Goal: Task Accomplishment & Management: Manage account settings

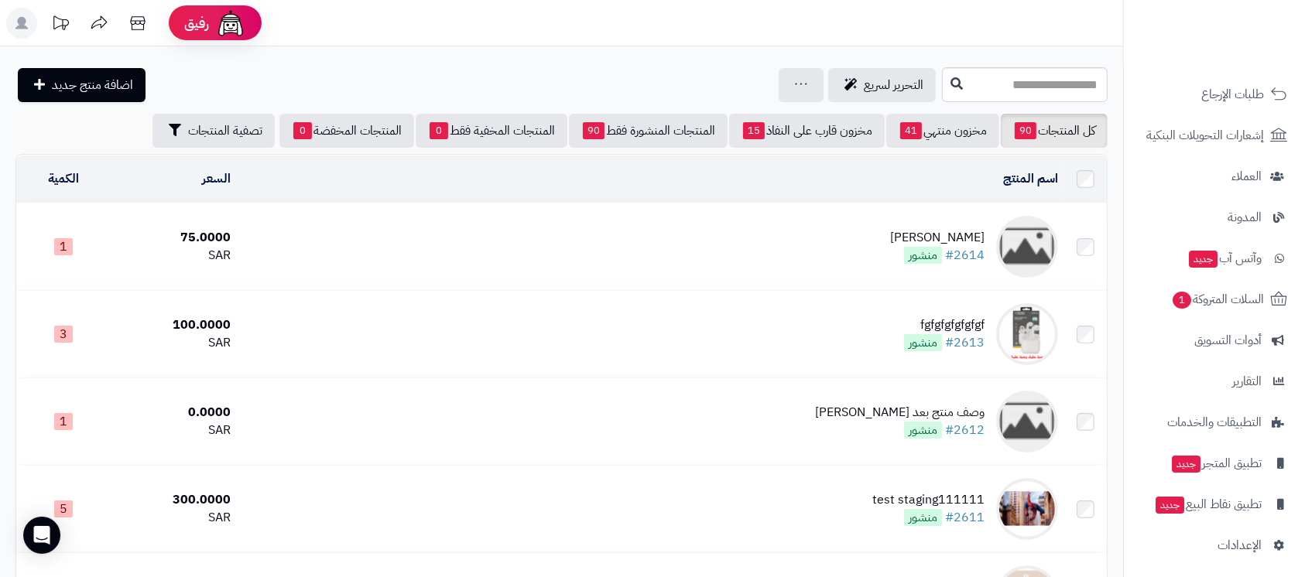
scroll to position [213, 0]
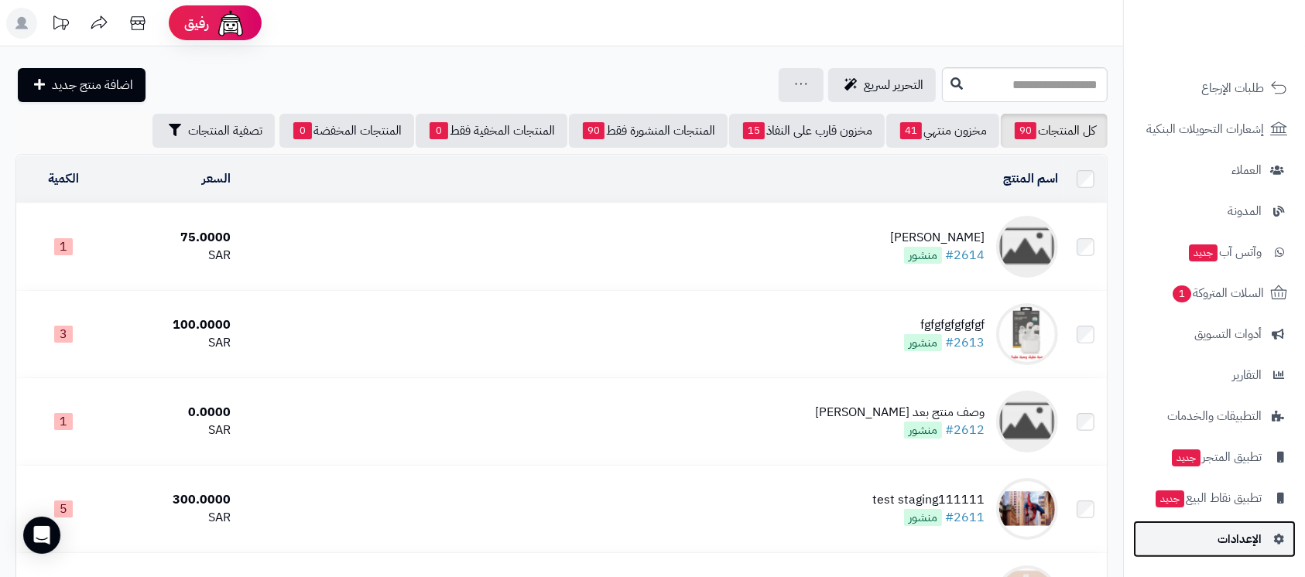
click at [1202, 548] on link "الإعدادات" at bounding box center [1214, 539] width 162 height 37
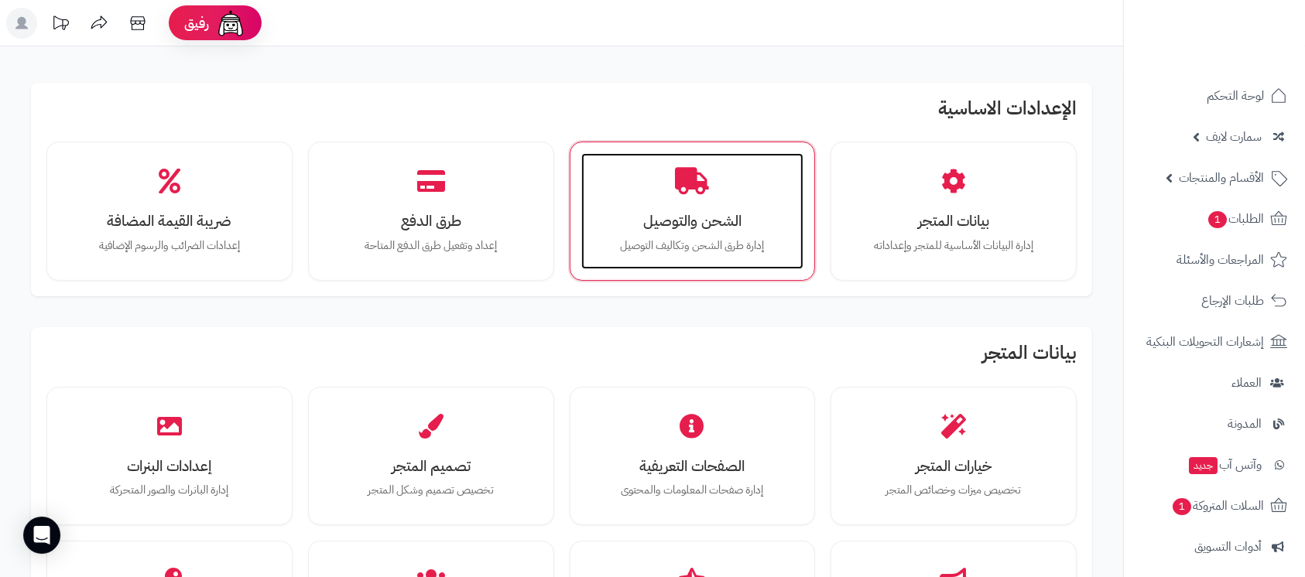
click at [662, 200] on div "الشحن والتوصيل إدارة طرق الشحن وتكاليف التوصيل" at bounding box center [692, 211] width 223 height 116
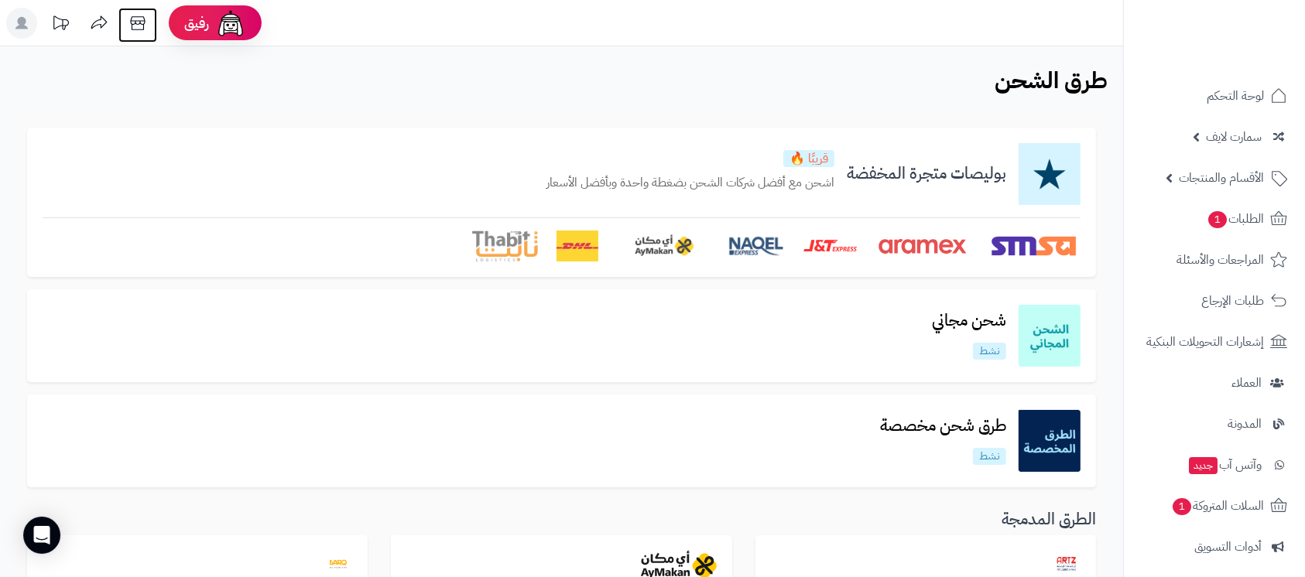
click at [139, 24] on icon at bounding box center [137, 23] width 15 height 14
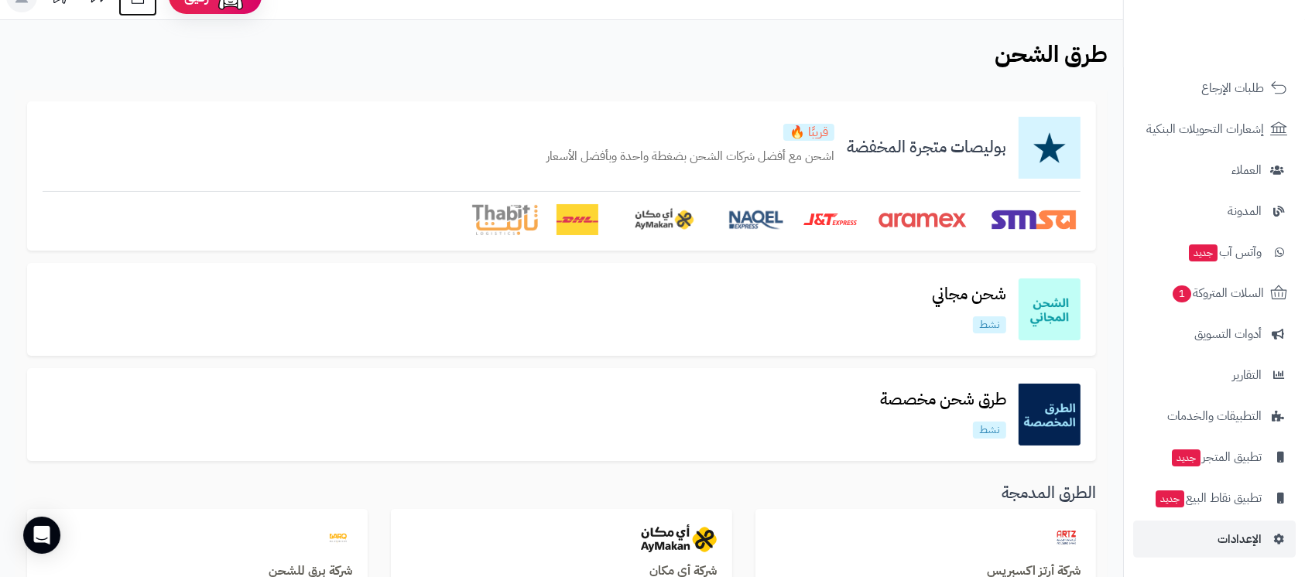
scroll to position [103, 0]
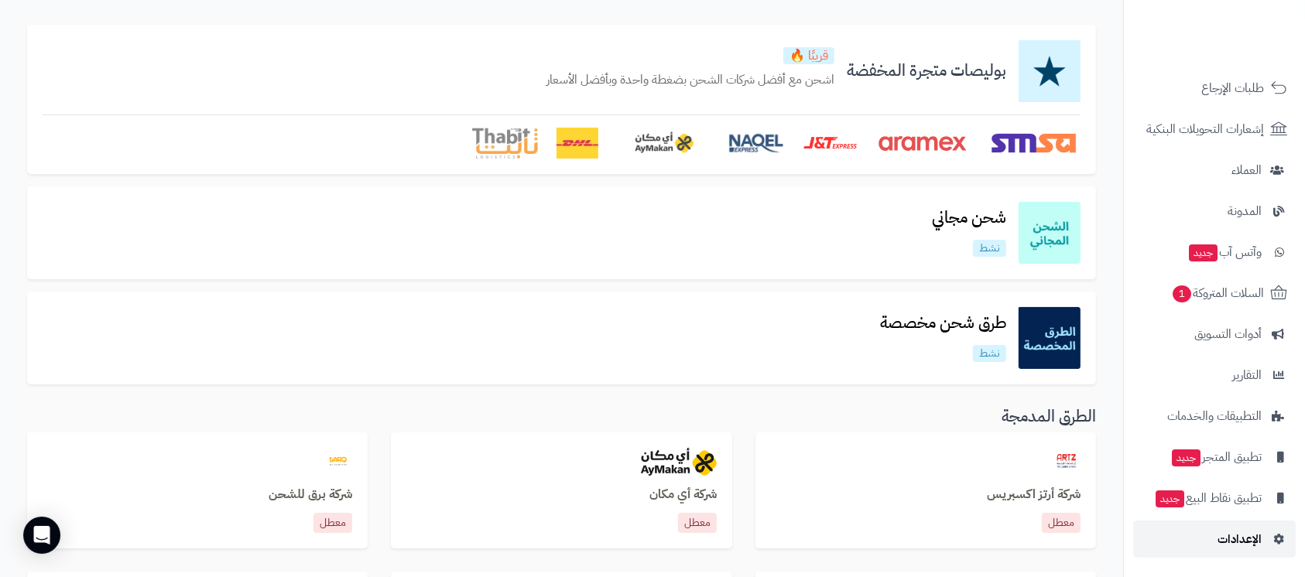
click at [1213, 535] on link "الإعدادات" at bounding box center [1214, 539] width 162 height 37
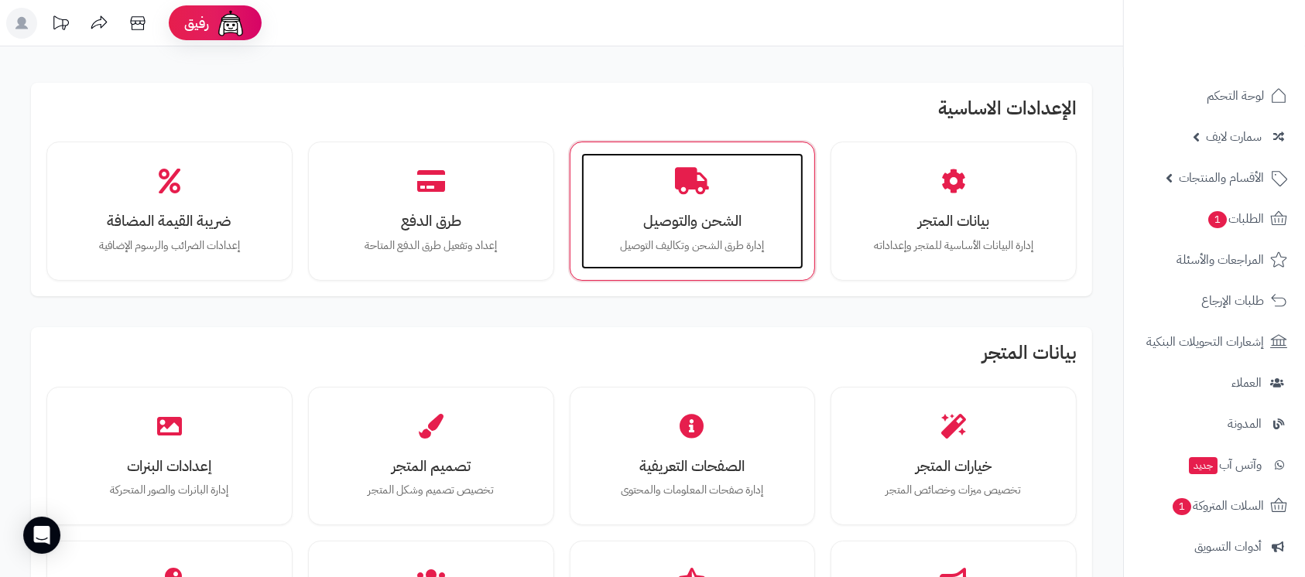
click at [693, 223] on h3 "الشحن والتوصيل" at bounding box center [693, 221] width 192 height 16
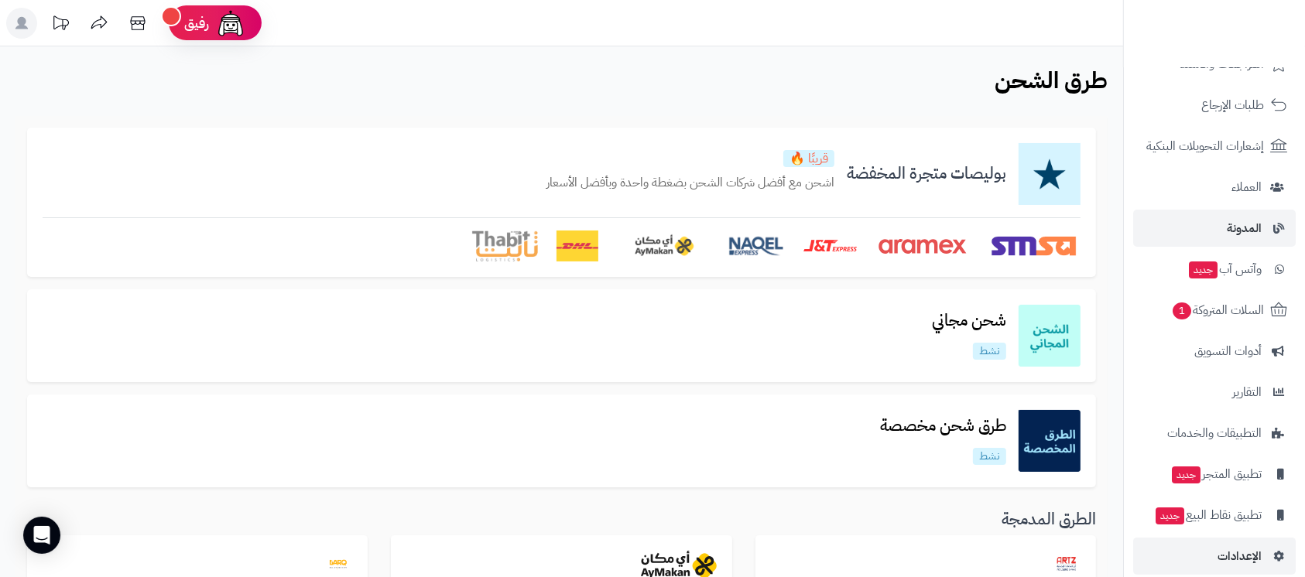
scroll to position [213, 0]
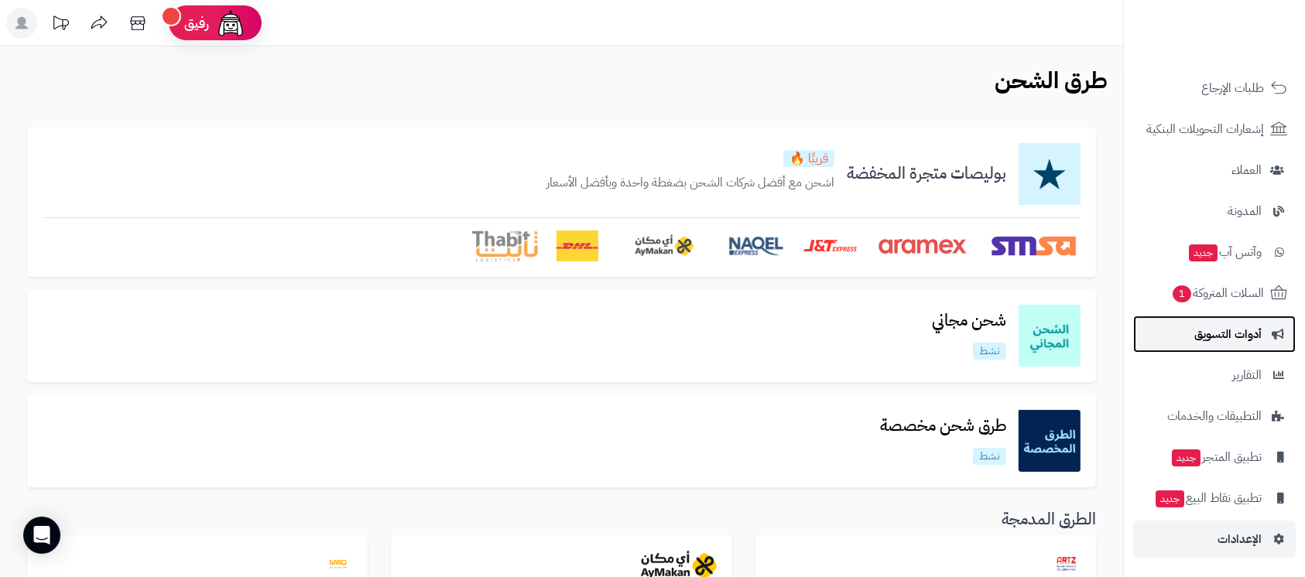
click at [1219, 346] on link "أدوات التسويق" at bounding box center [1214, 334] width 162 height 37
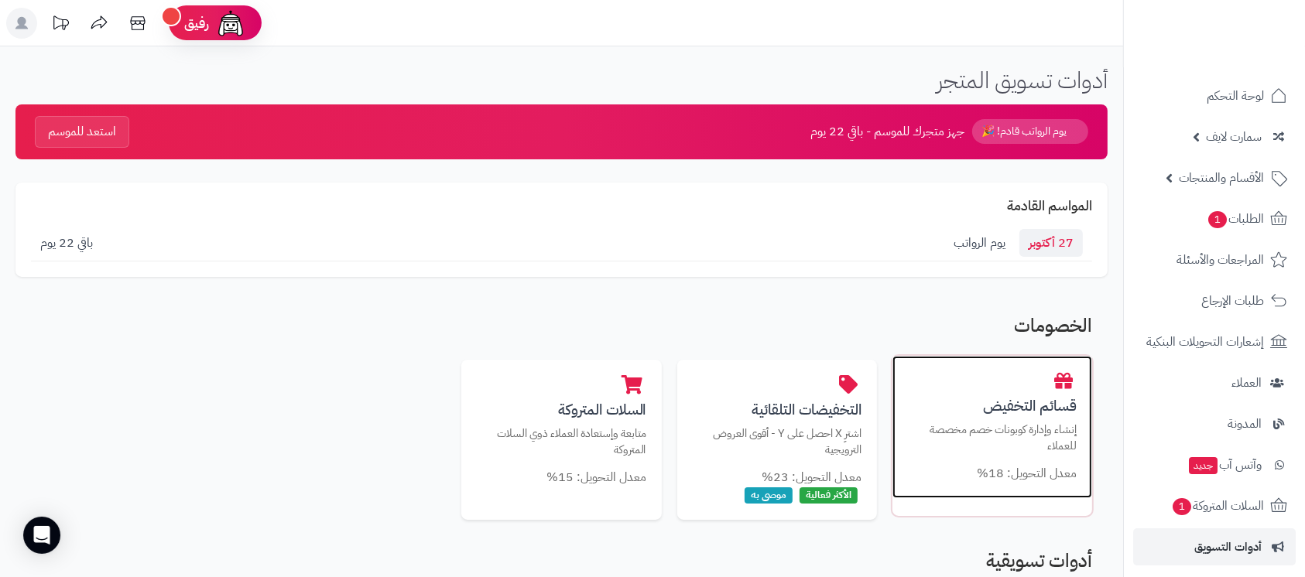
click at [990, 404] on h3 "قسائم التخفيض" at bounding box center [992, 406] width 169 height 16
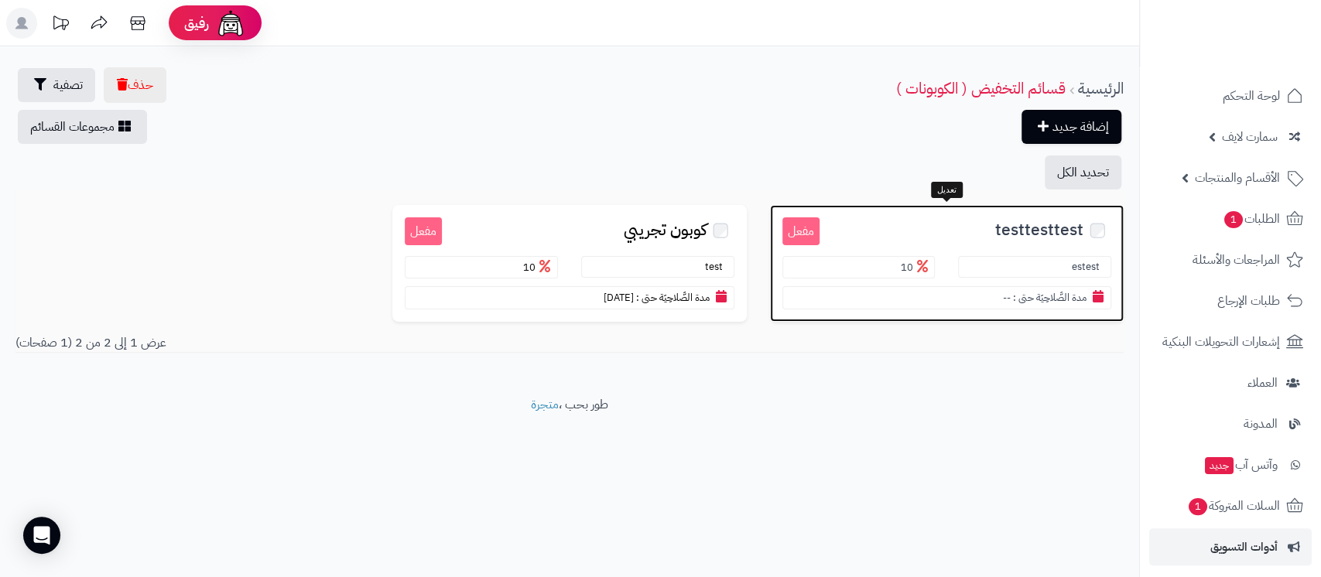
click at [1018, 225] on span "testtesttest" at bounding box center [1039, 230] width 88 height 18
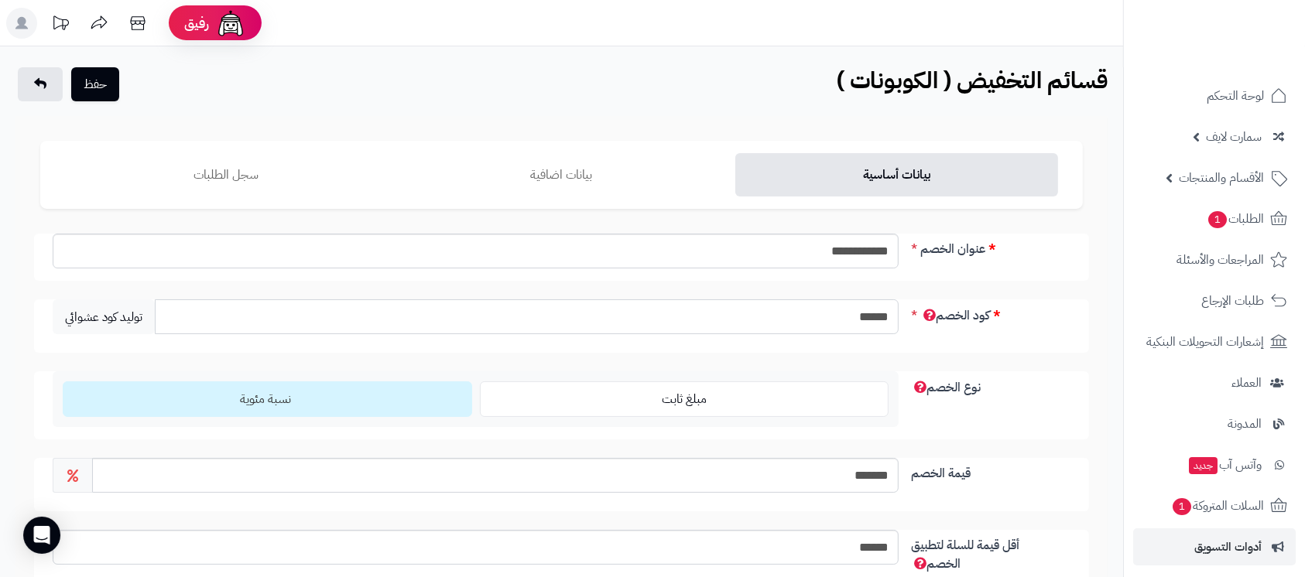
click at [872, 323] on input "******" at bounding box center [527, 316] width 744 height 35
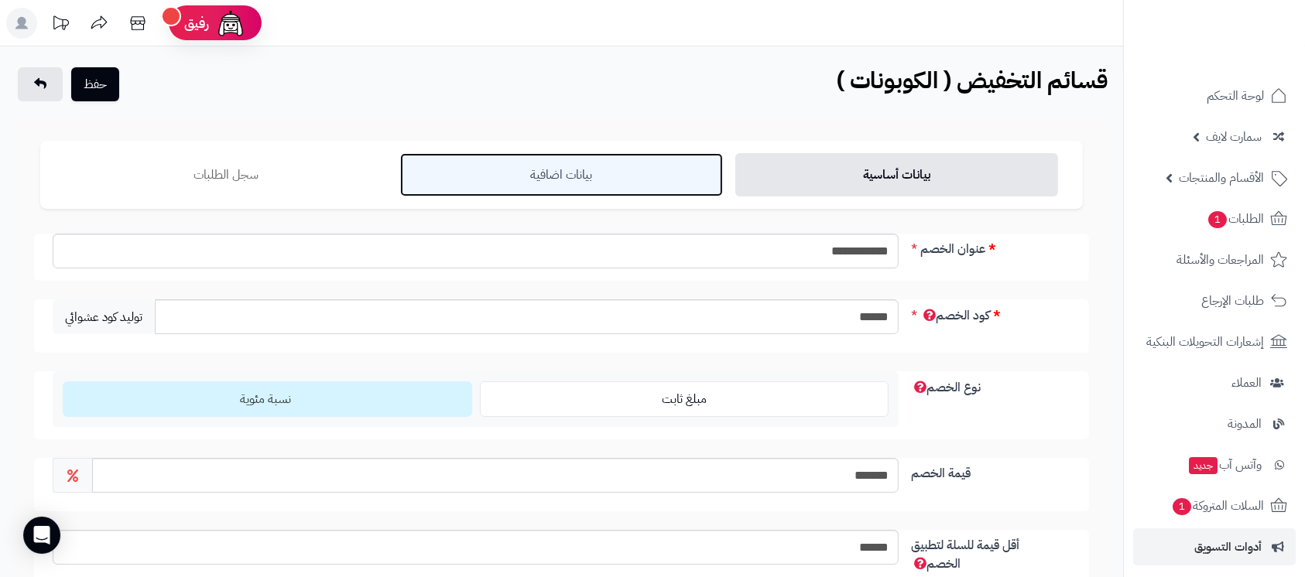
click at [571, 171] on link "بيانات اضافية" at bounding box center [561, 174] width 323 height 43
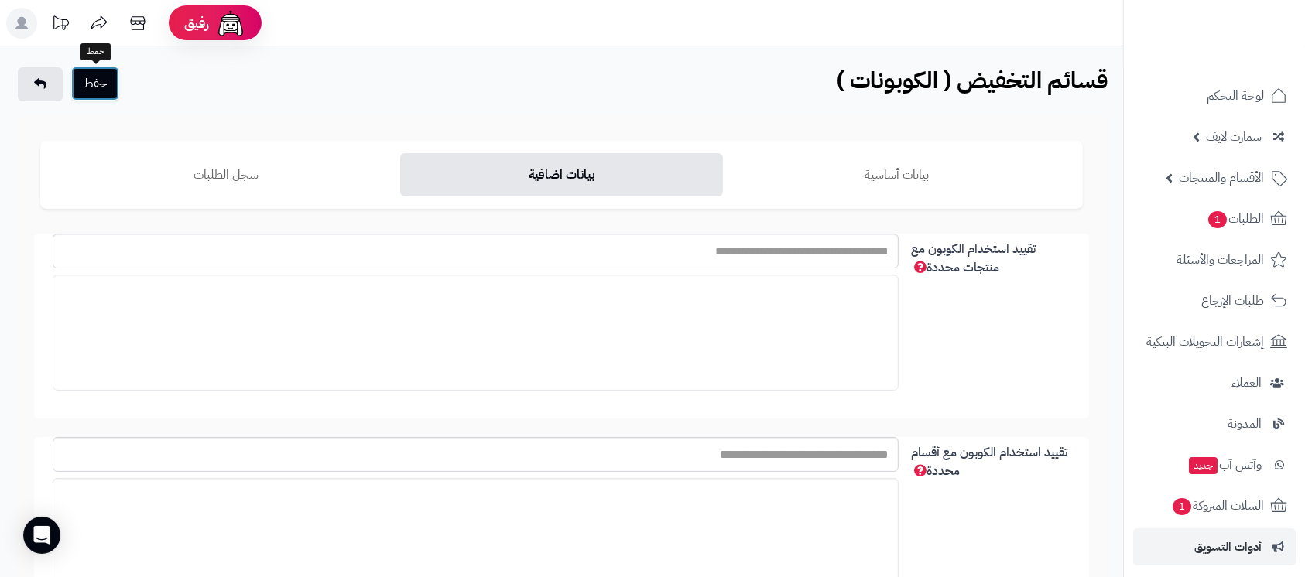
click at [114, 91] on button "حفظ" at bounding box center [95, 84] width 48 height 34
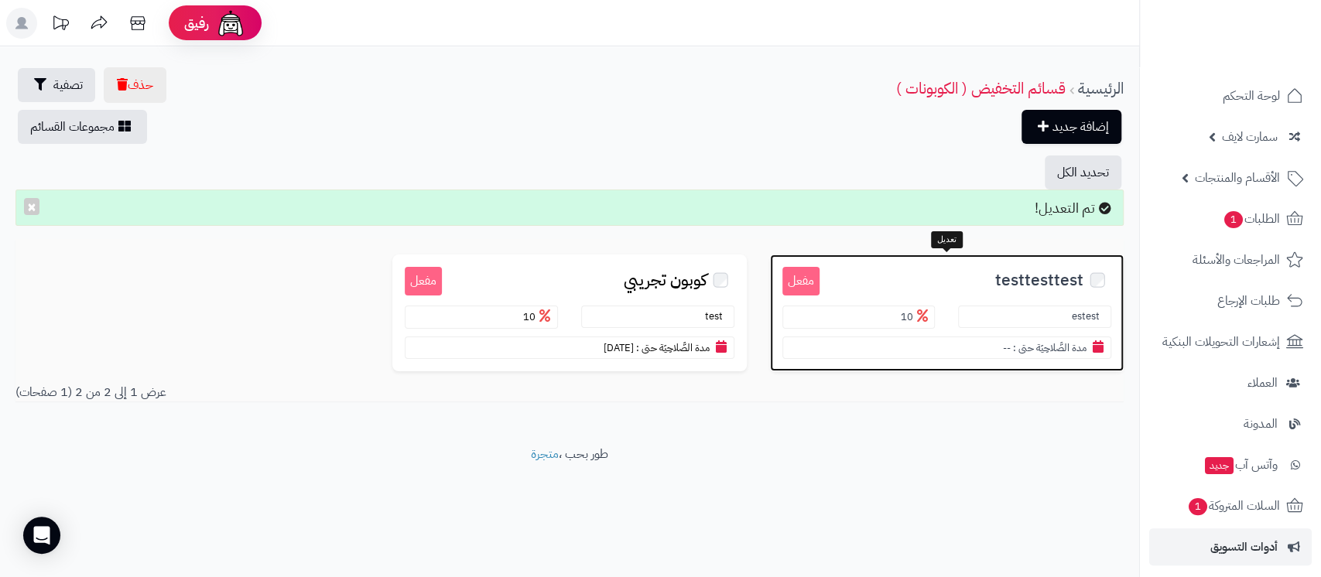
click at [1025, 280] on span "testtesttest" at bounding box center [1039, 281] width 88 height 18
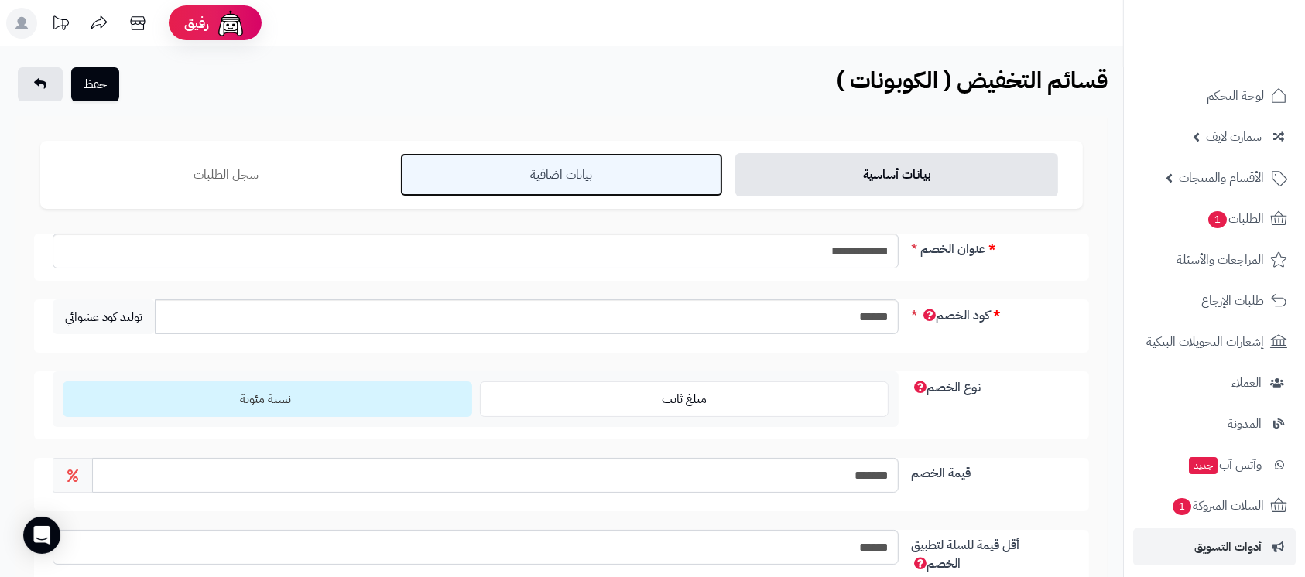
click at [503, 180] on link "بيانات اضافية" at bounding box center [561, 174] width 323 height 43
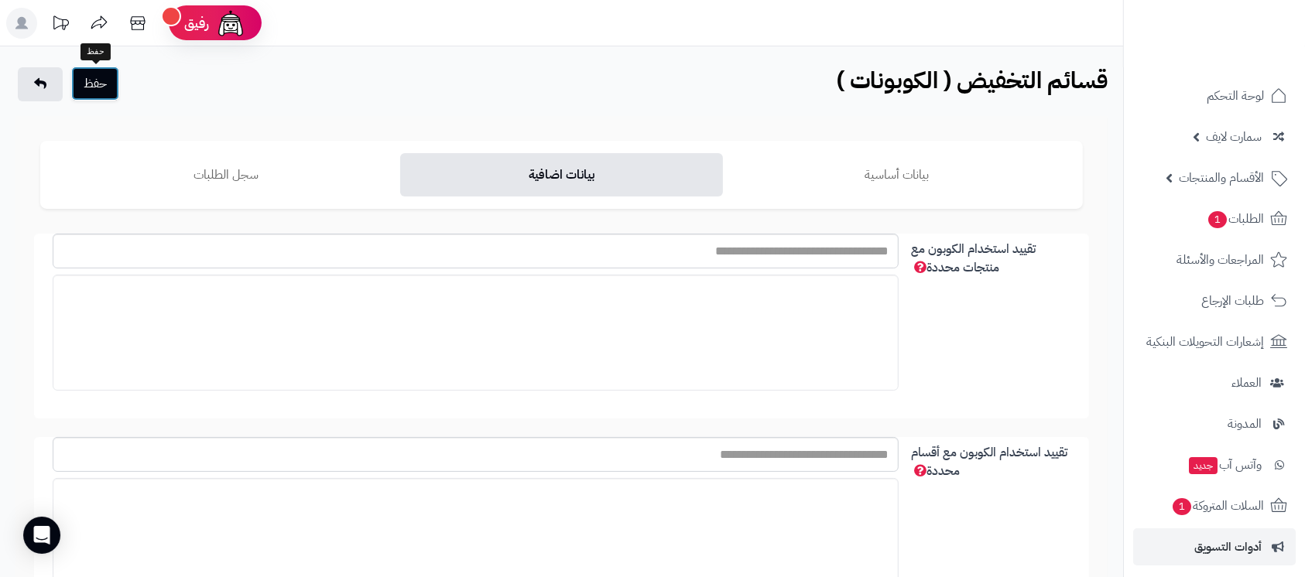
click at [108, 88] on button "حفظ" at bounding box center [95, 84] width 48 height 34
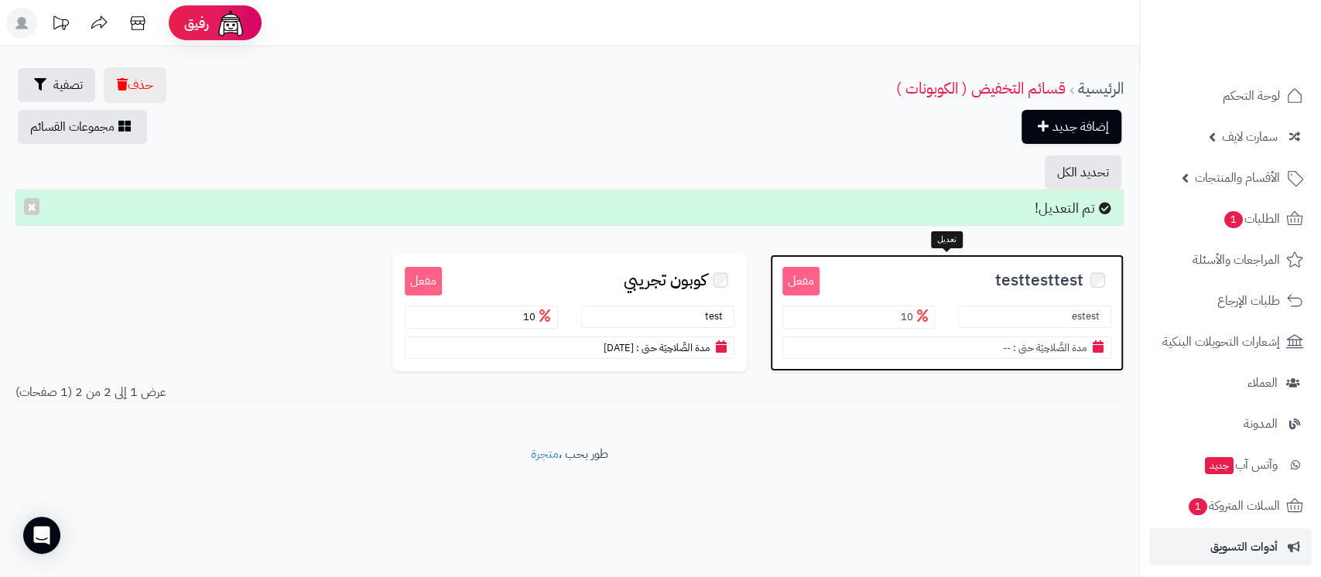
click at [999, 272] on span "testtesttest" at bounding box center [1039, 281] width 88 height 18
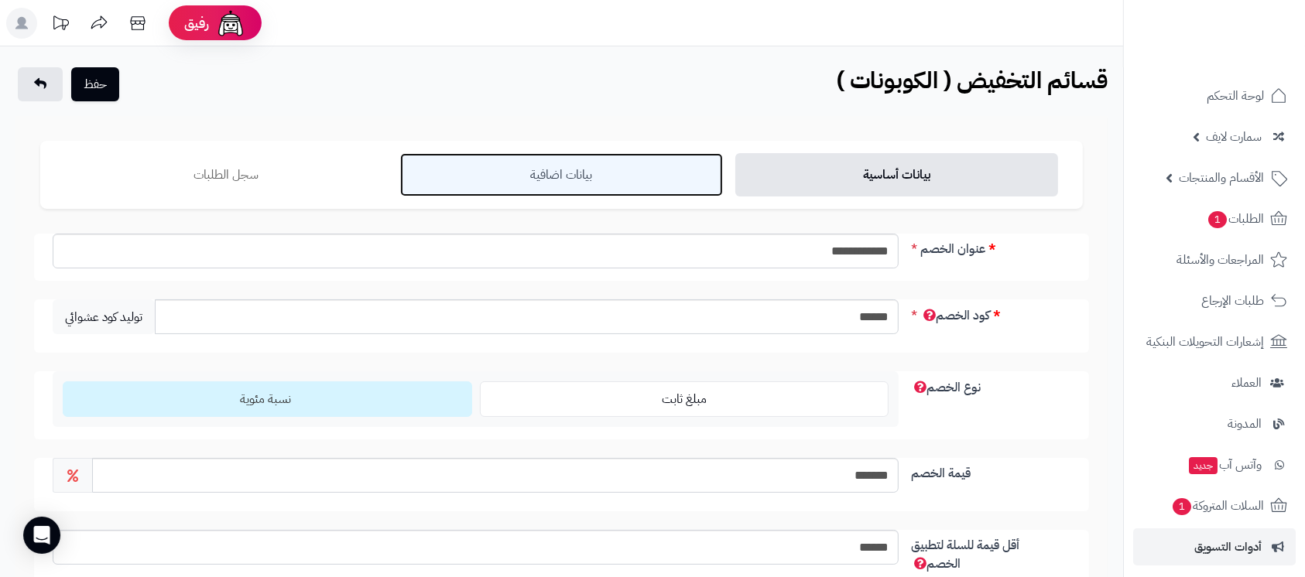
click at [541, 167] on link "بيانات اضافية" at bounding box center [561, 174] width 323 height 43
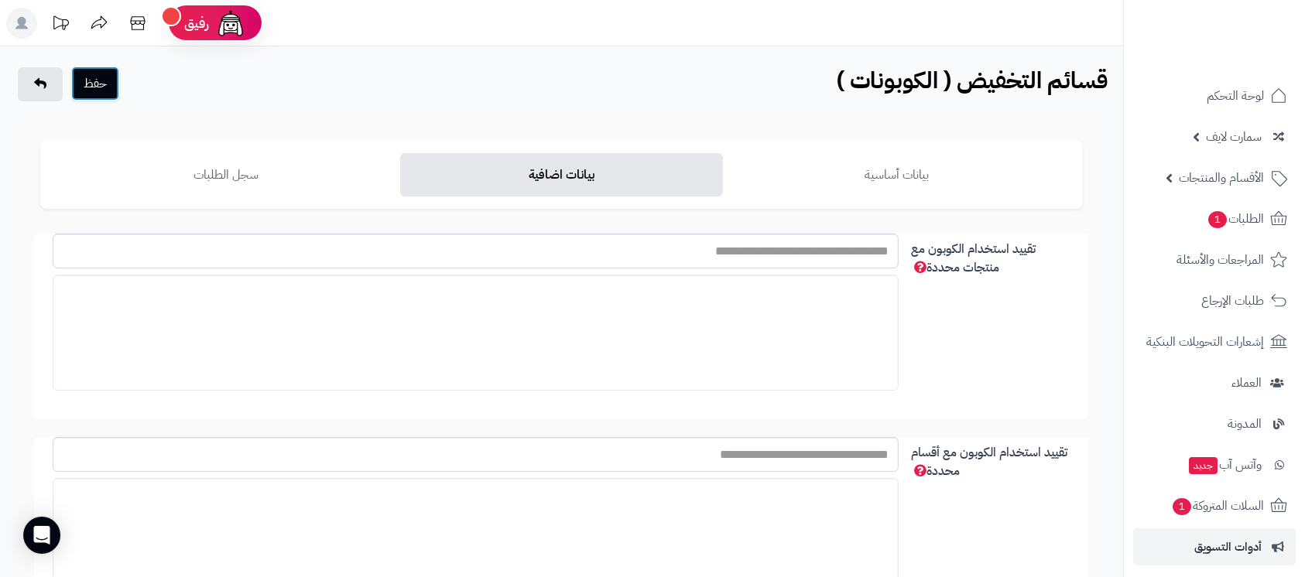
click at [84, 88] on button "حفظ" at bounding box center [95, 84] width 48 height 34
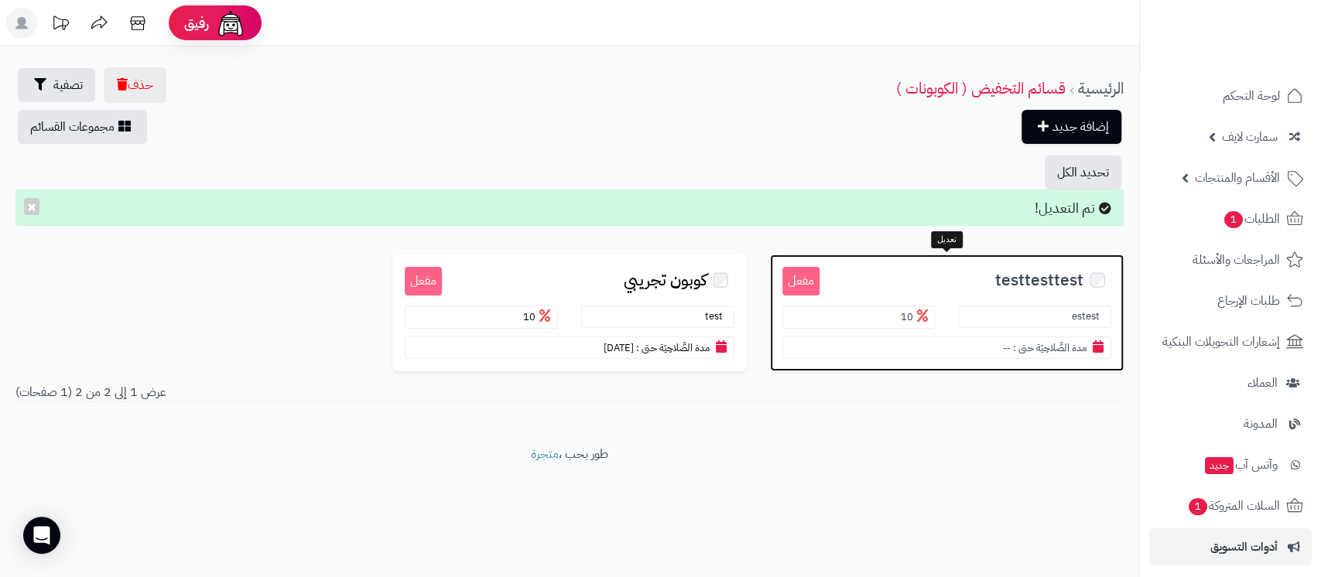
click at [991, 272] on h3 "testtesttest" at bounding box center [965, 278] width 292 height 23
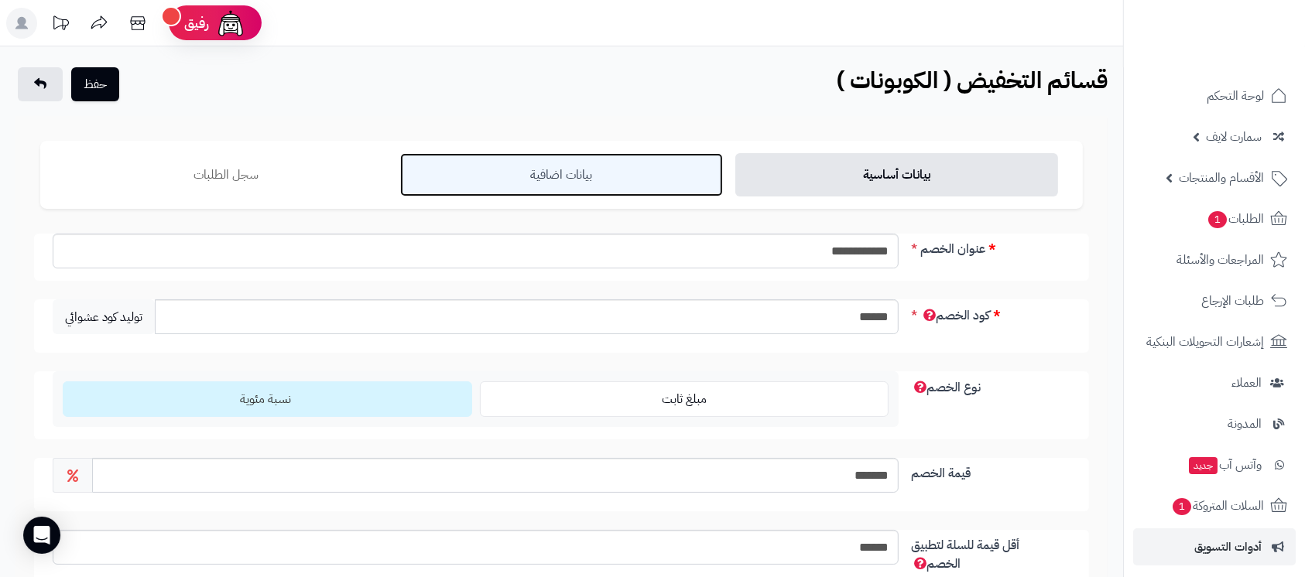
click at [569, 186] on link "بيانات اضافية" at bounding box center [561, 174] width 323 height 43
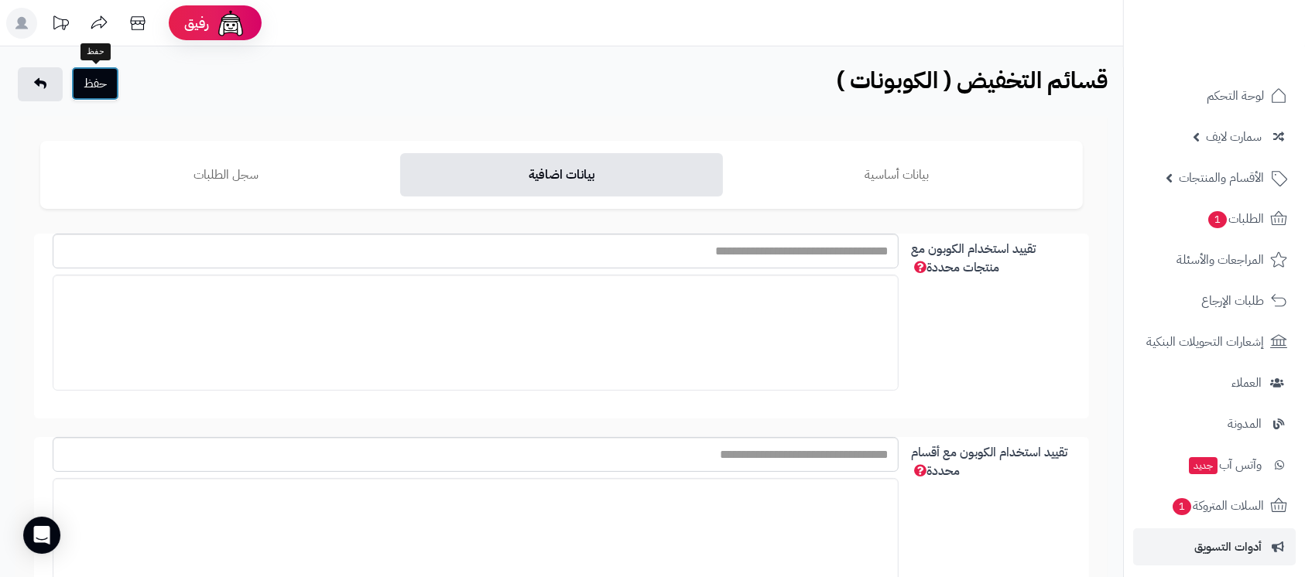
click at [91, 80] on button "حفظ" at bounding box center [95, 84] width 48 height 34
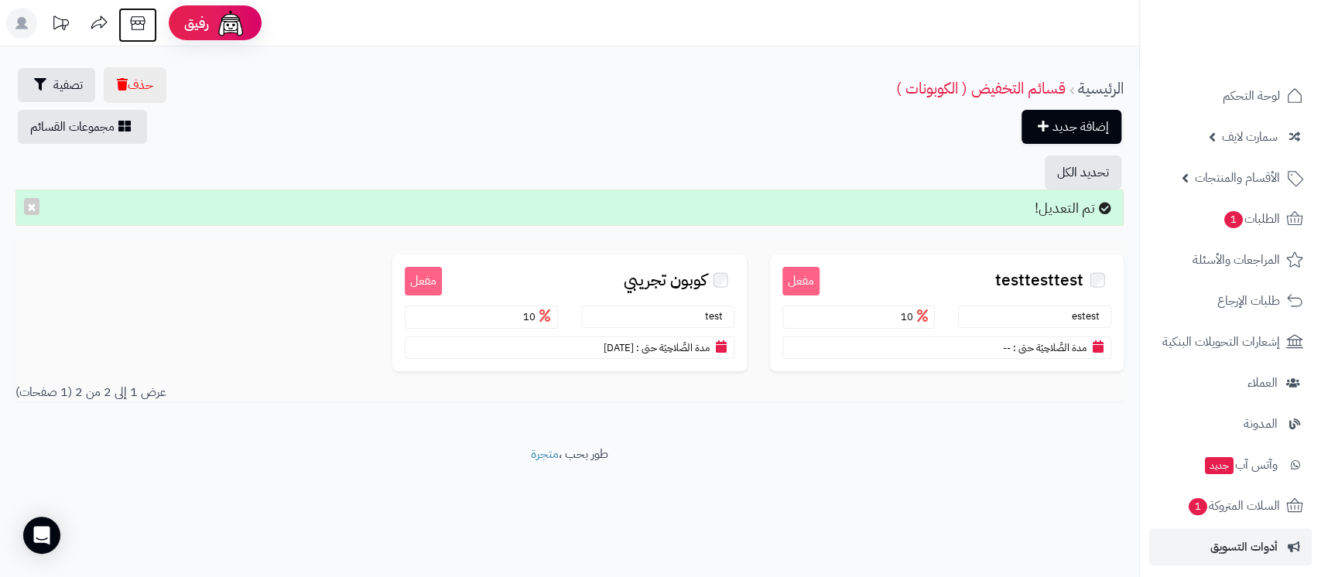
click at [139, 29] on icon at bounding box center [137, 23] width 15 height 14
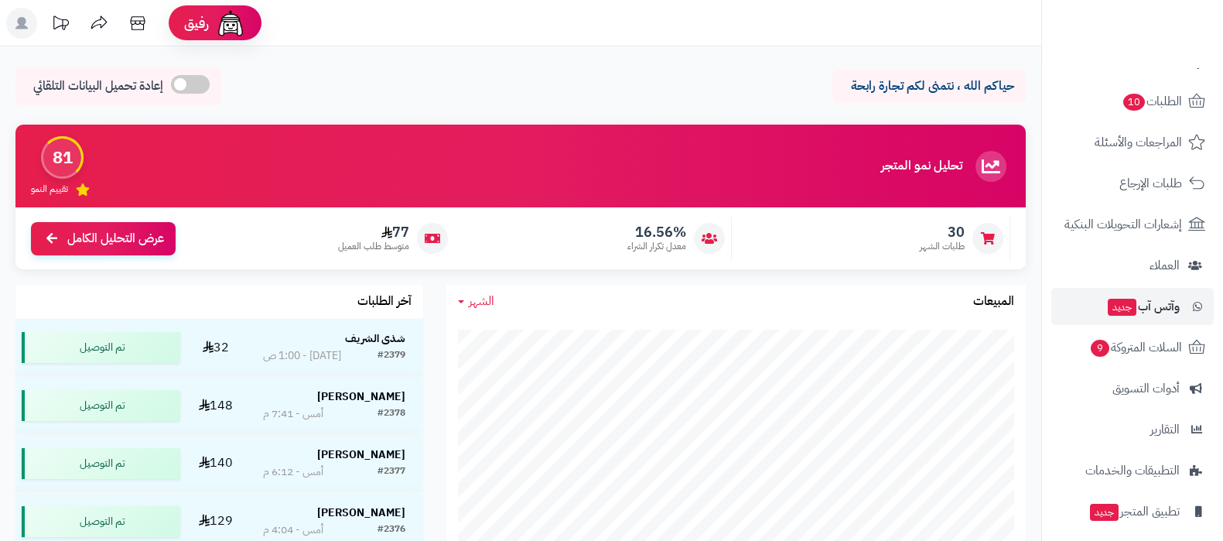
scroll to position [166, 0]
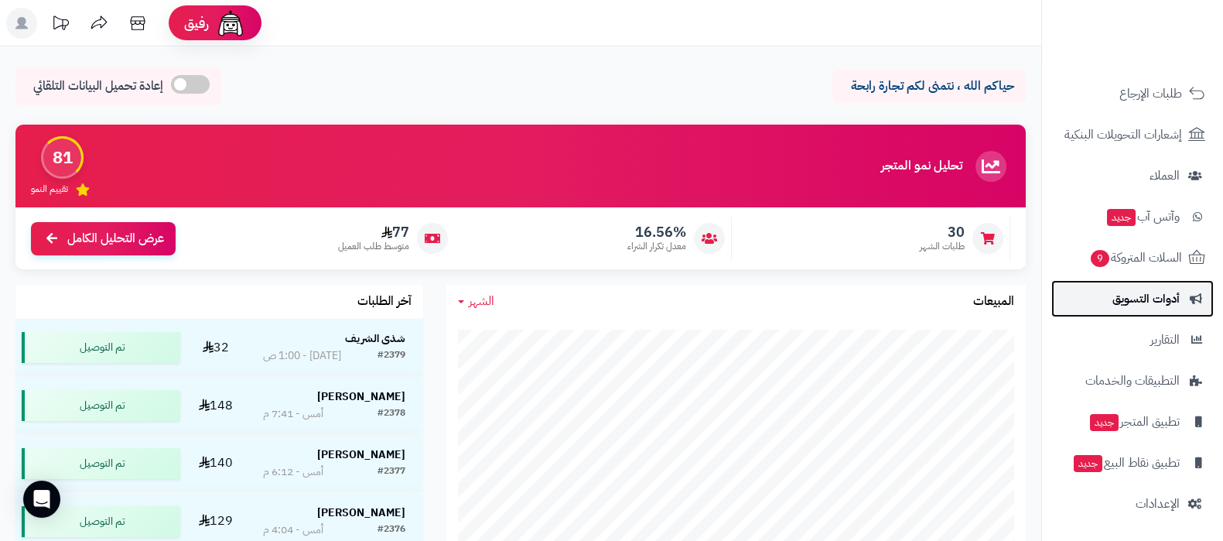
click at [1139, 299] on span "أدوات التسويق" at bounding box center [1146, 299] width 67 height 22
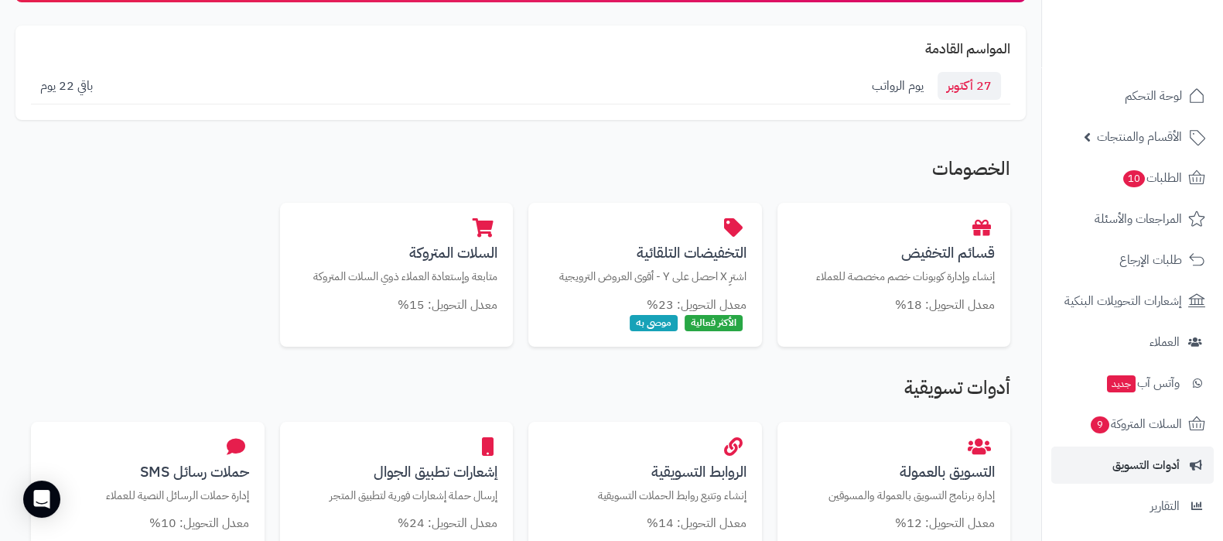
scroll to position [193, 0]
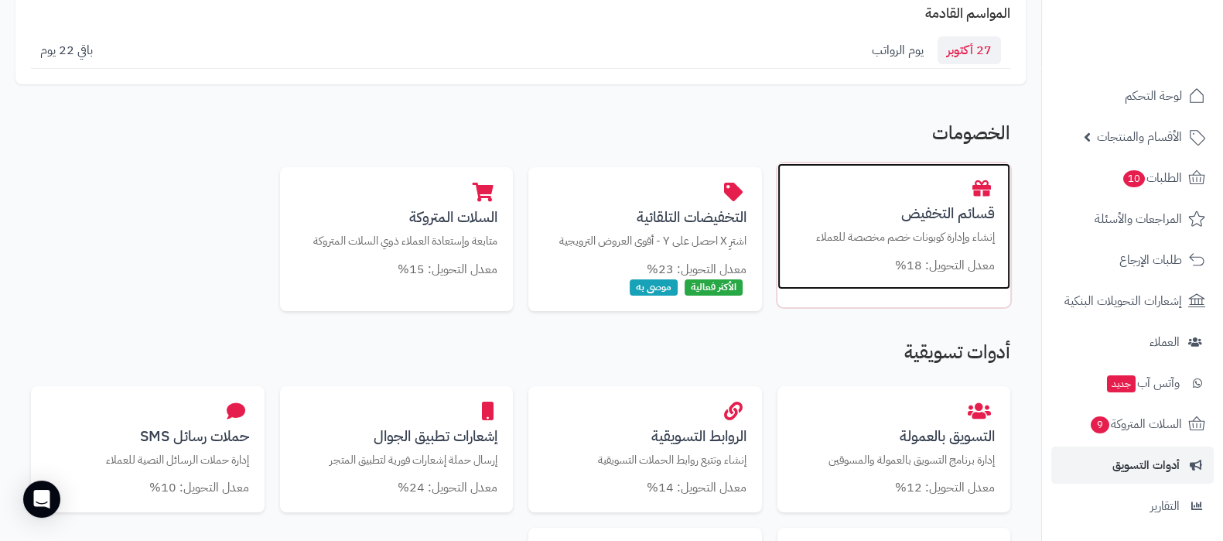
click at [921, 229] on p "إنشاء وإدارة كوبونات خصم مخصصة للعملاء" at bounding box center [894, 237] width 203 height 16
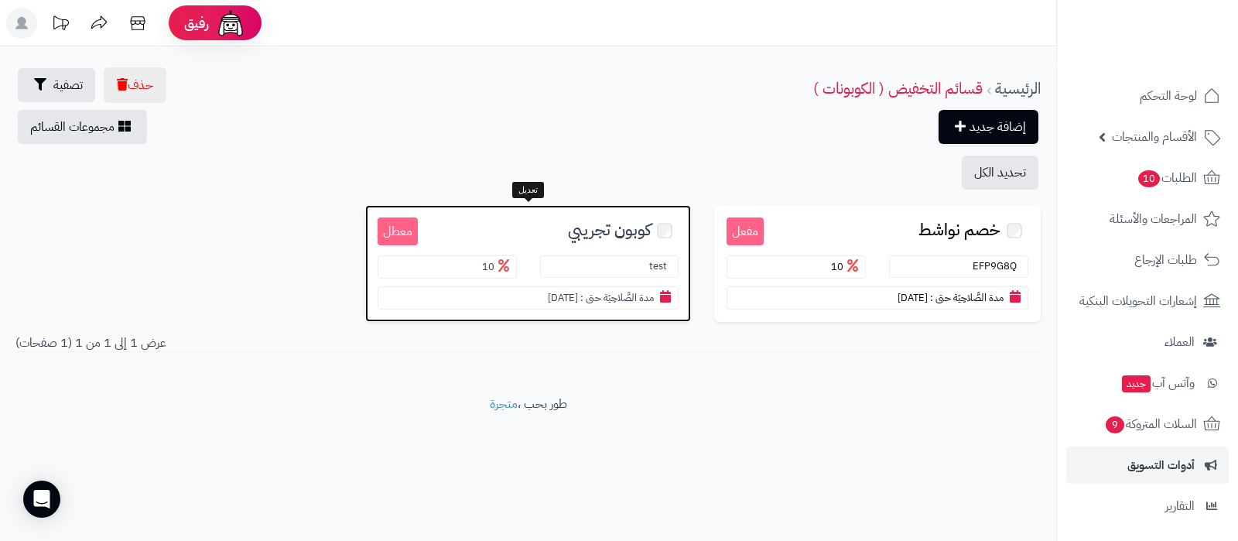
click at [600, 234] on span "كوبون تجريبي" at bounding box center [609, 230] width 83 height 18
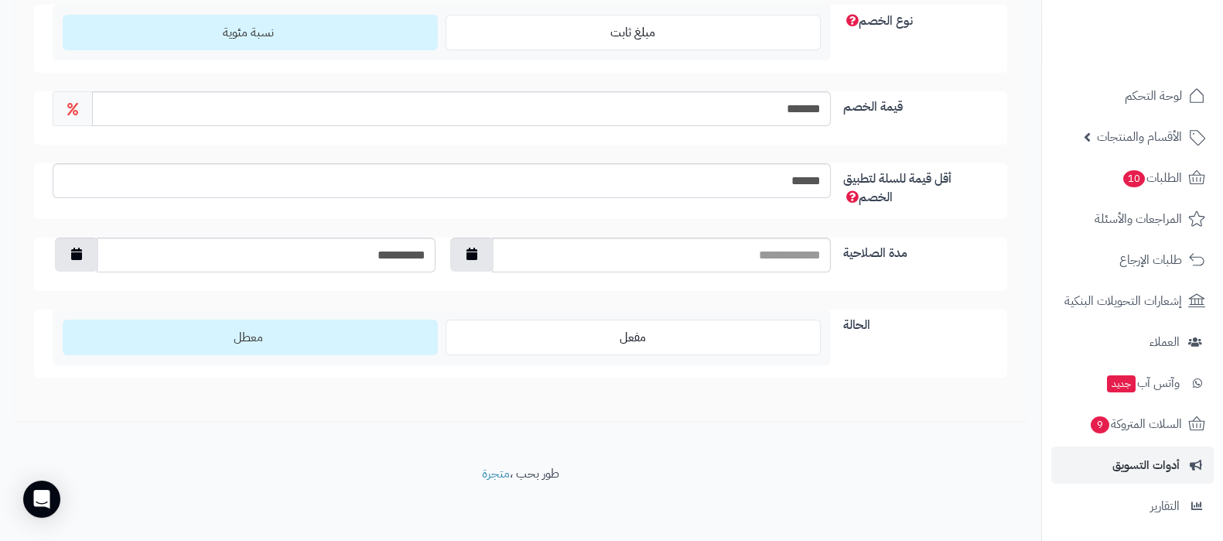
scroll to position [77, 0]
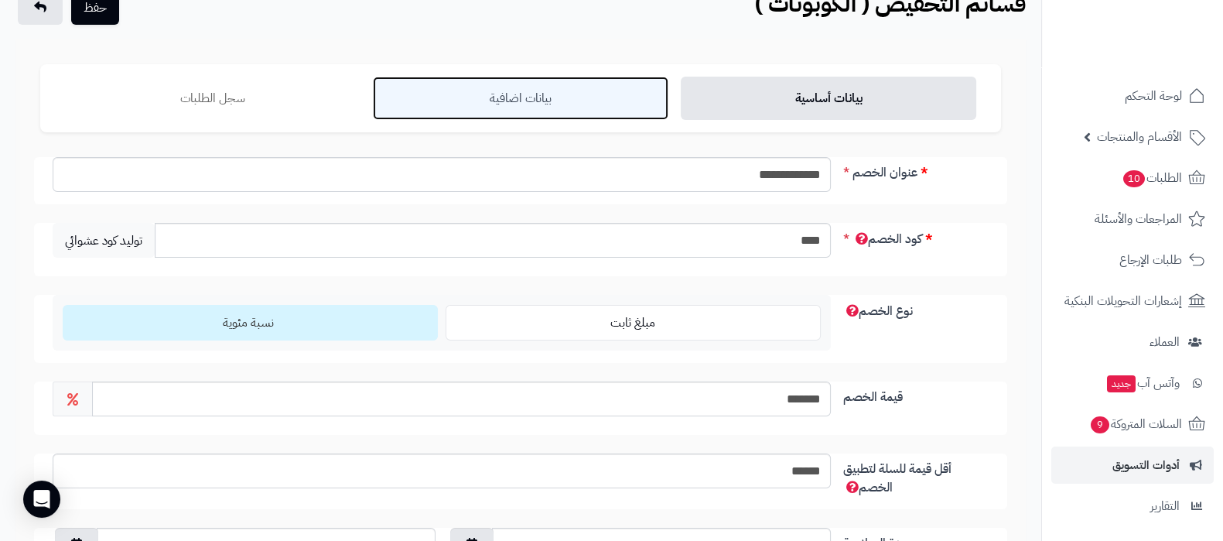
click at [542, 108] on link "بيانات اضافية" at bounding box center [521, 98] width 296 height 43
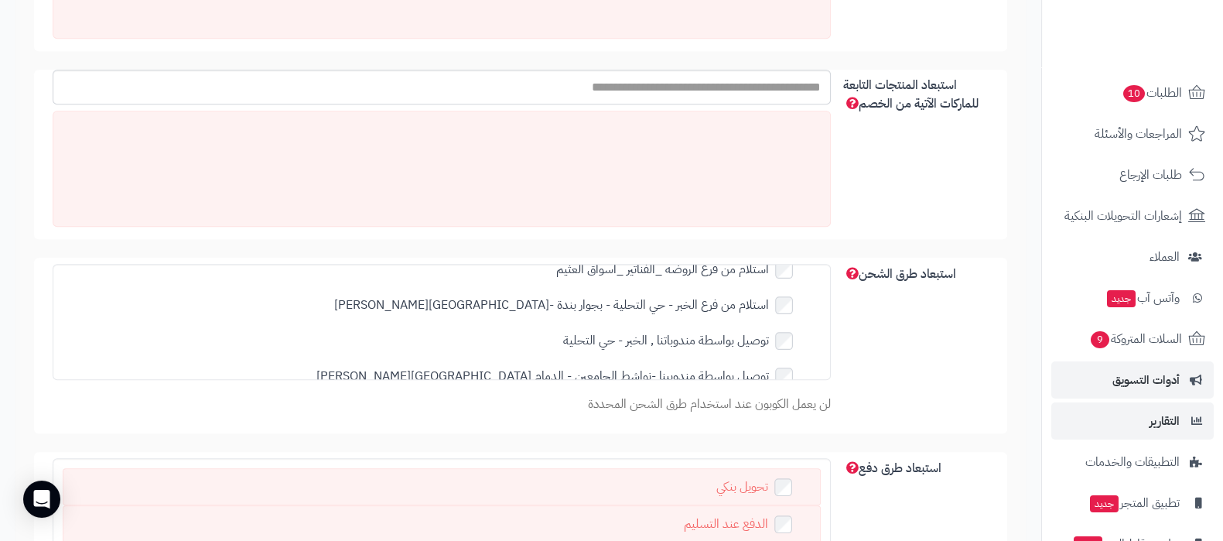
scroll to position [166, 0]
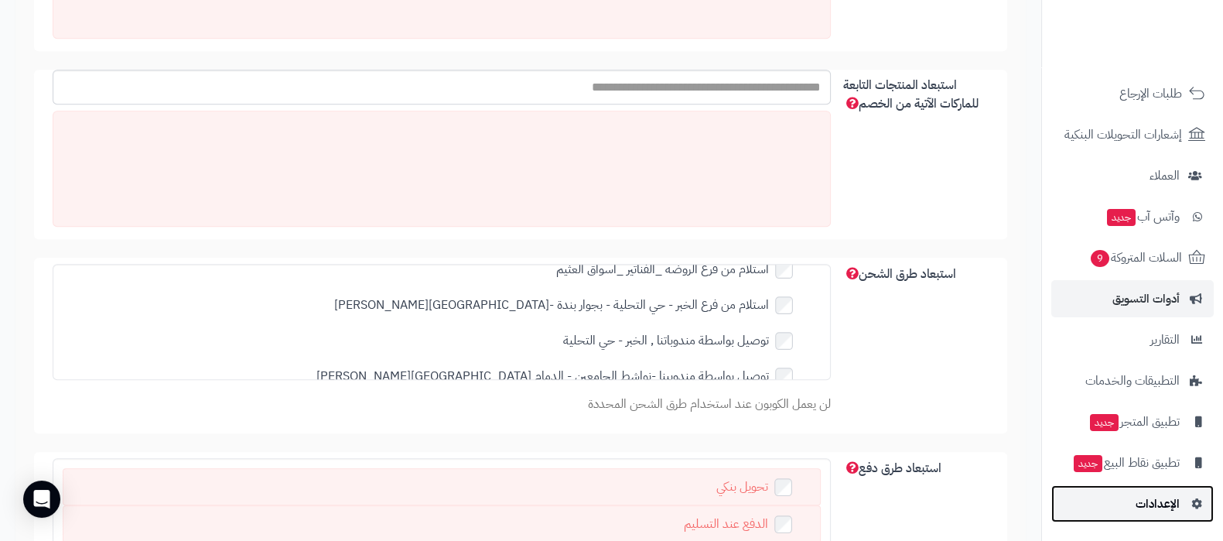
click at [1158, 515] on link "الإعدادات" at bounding box center [1133, 503] width 162 height 37
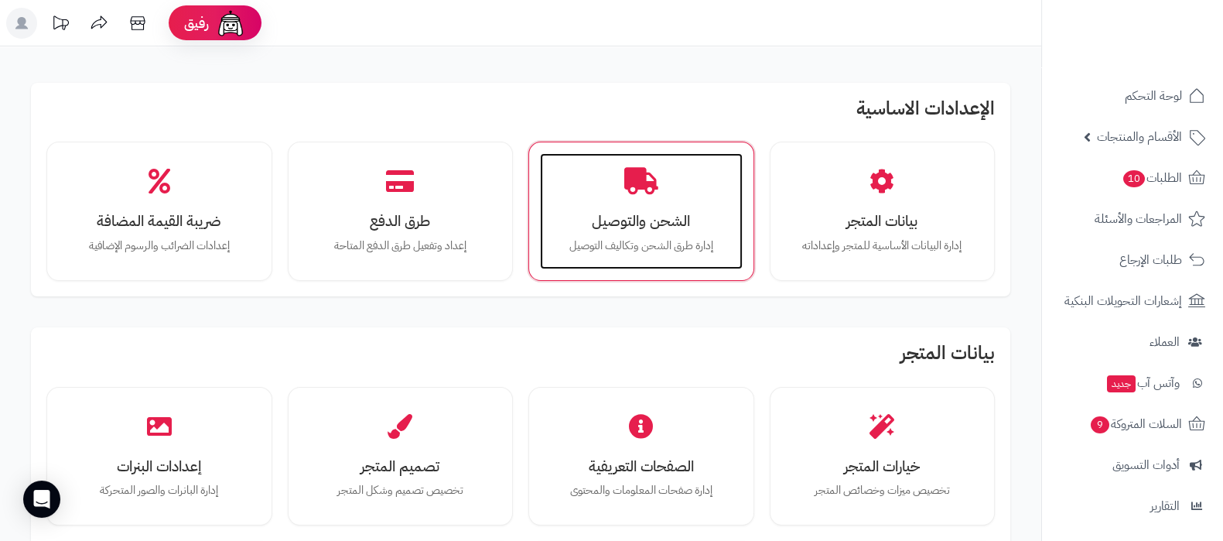
click at [627, 218] on h3 "الشحن والتوصيل" at bounding box center [642, 221] width 172 height 16
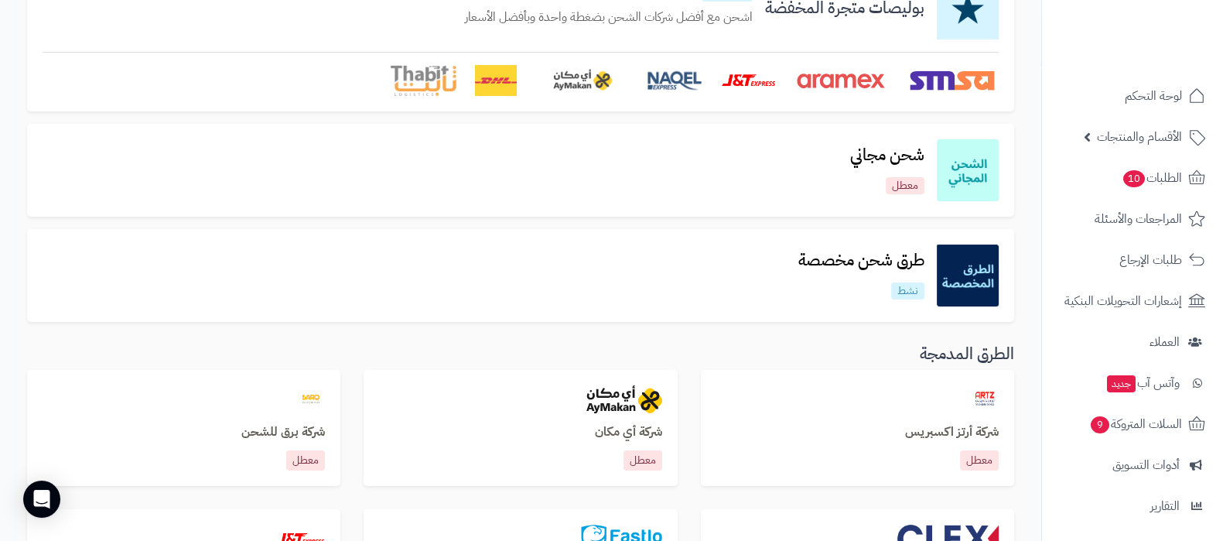
scroll to position [193, 0]
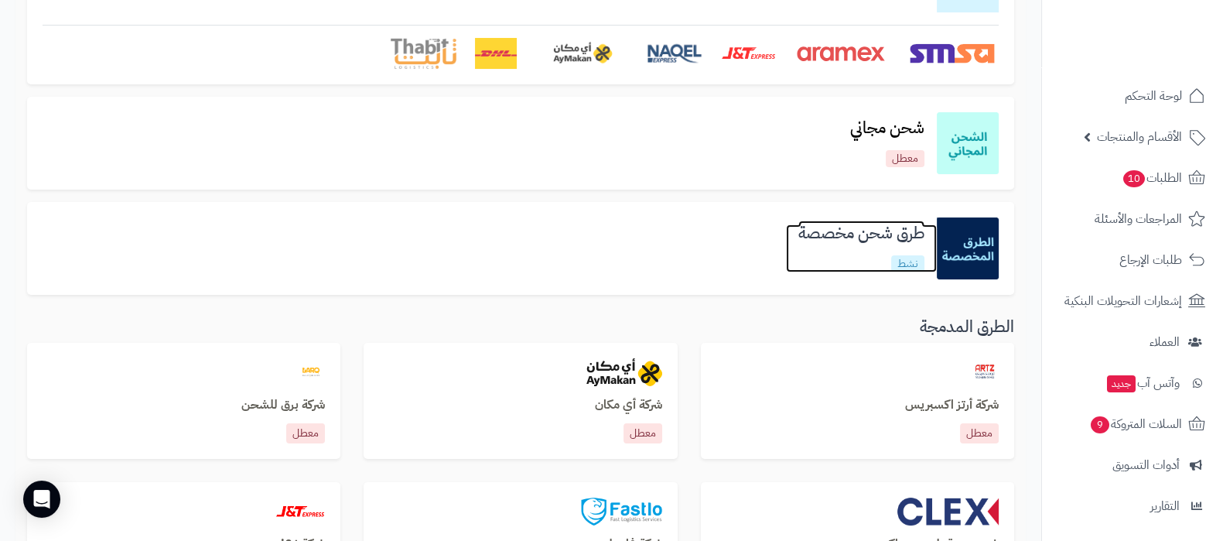
click at [843, 226] on h3 "طرق شحن مخصصة" at bounding box center [861, 233] width 151 height 18
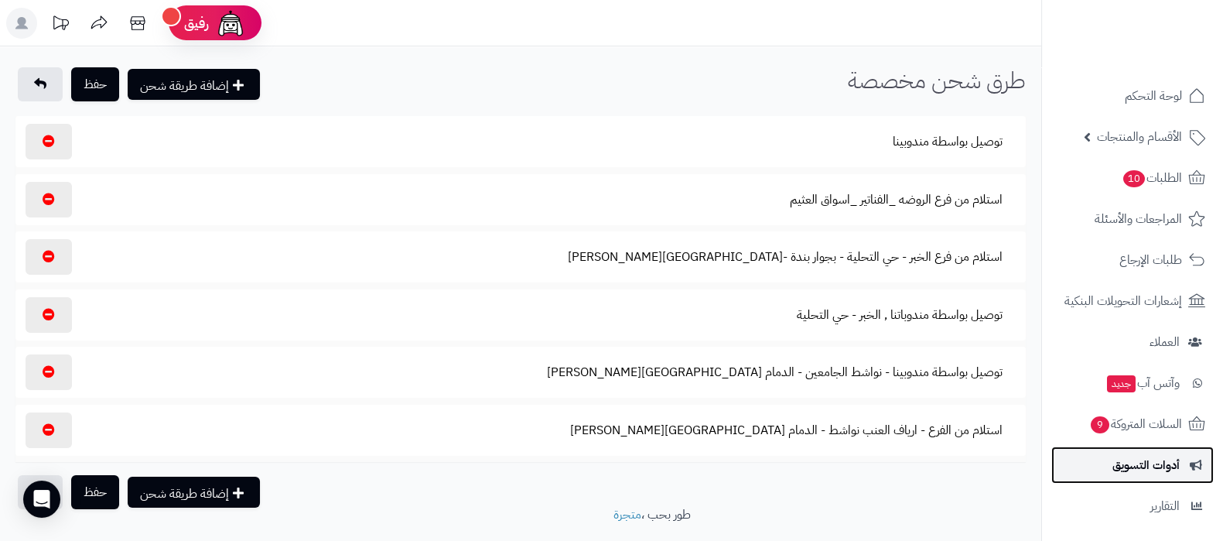
click at [1144, 454] on span "أدوات التسويق" at bounding box center [1146, 465] width 67 height 22
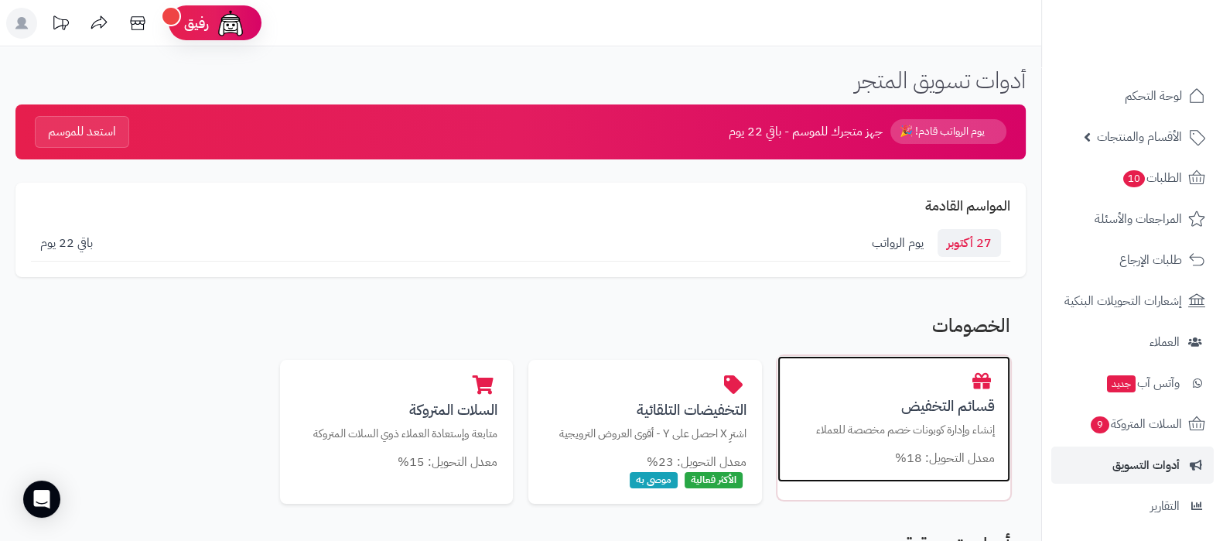
click at [925, 402] on h3 "قسائم التخفيض" at bounding box center [894, 406] width 203 height 16
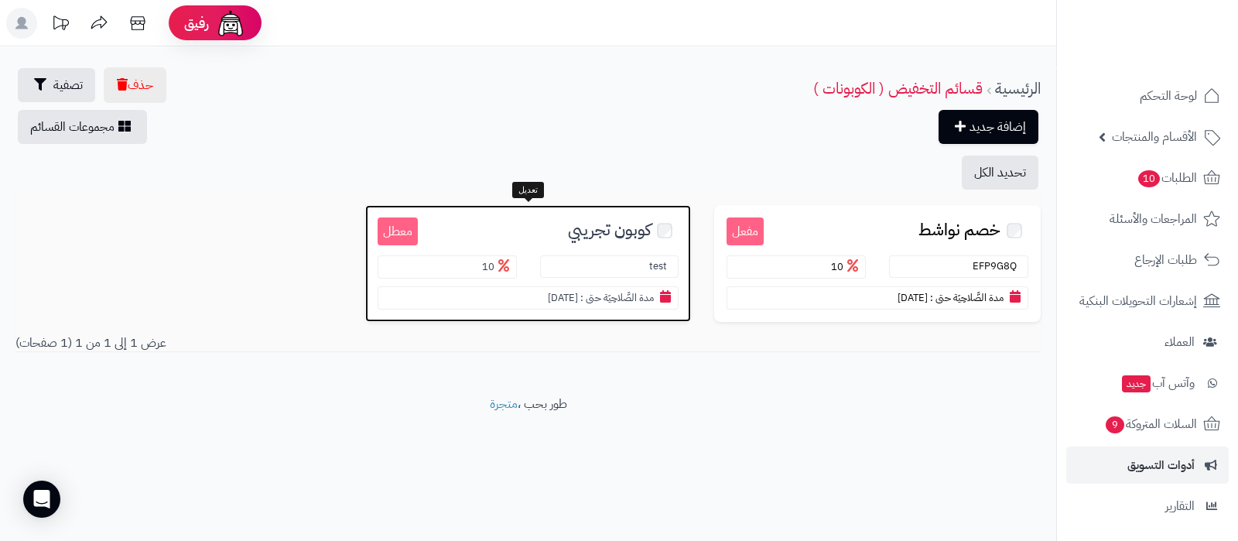
click at [582, 244] on div "معطل كوبون تجريبي test 10 مدة الصَّلاحِيَة حتى : 29/12/2022" at bounding box center [528, 263] width 327 height 117
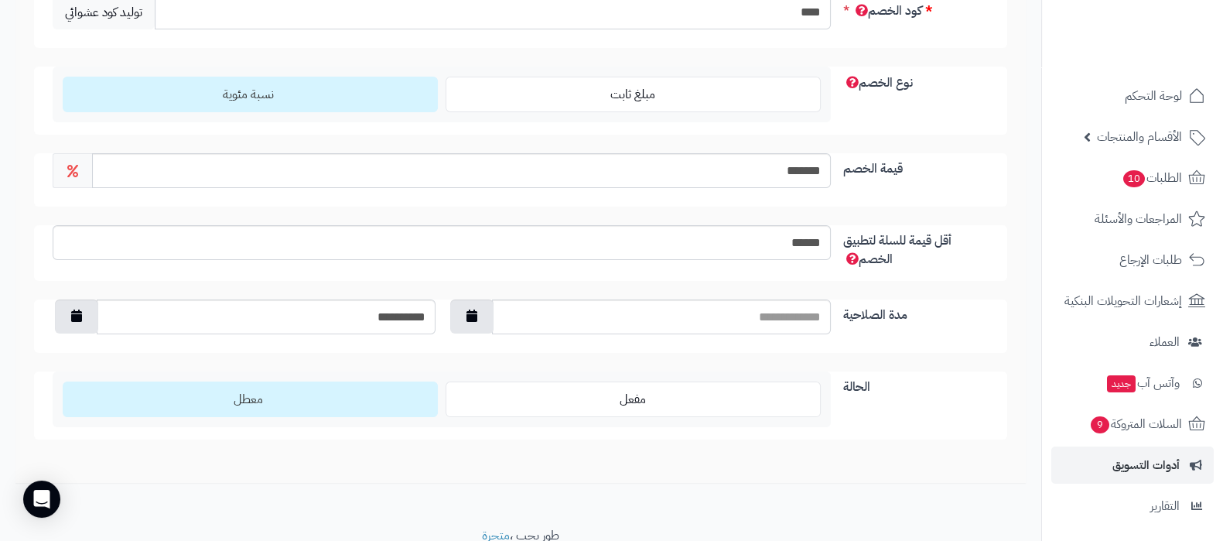
scroll to position [77, 0]
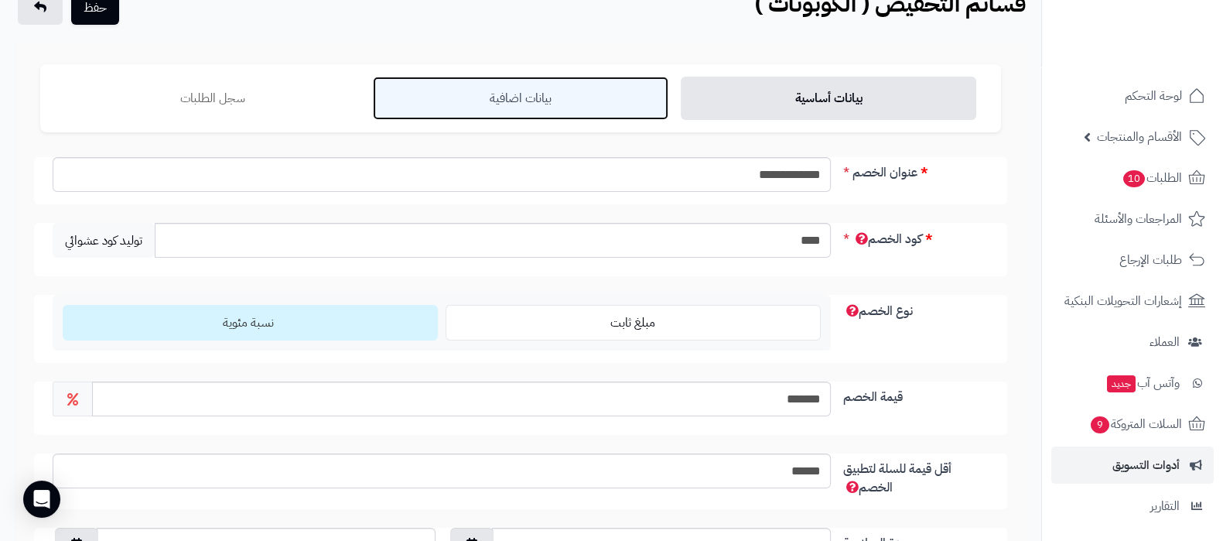
click at [562, 104] on link "بيانات اضافية" at bounding box center [521, 98] width 296 height 43
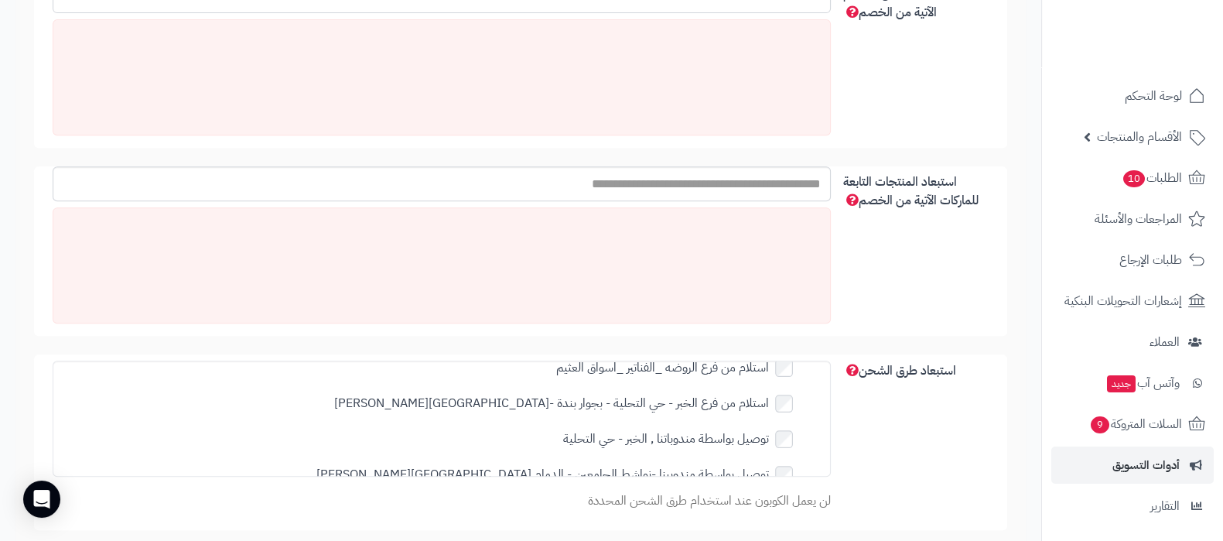
scroll to position [0, 0]
